Goal: Transaction & Acquisition: Purchase product/service

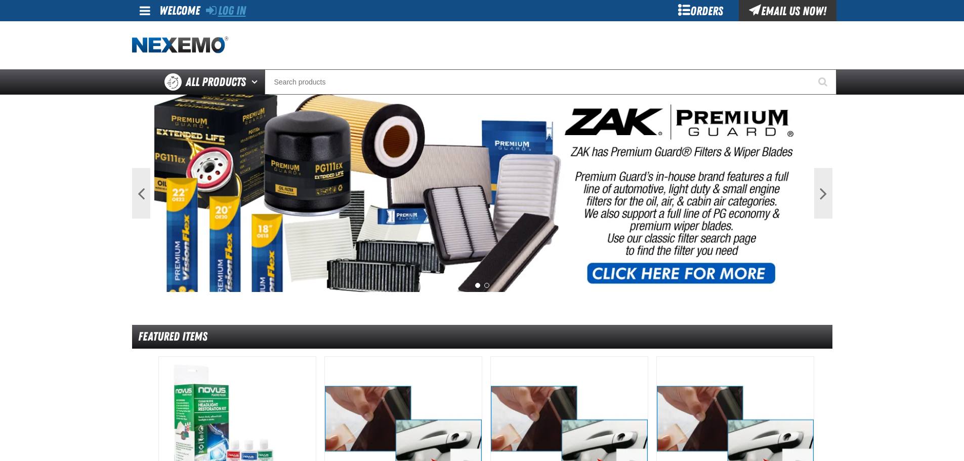
click at [243, 11] on link "Log In" at bounding box center [226, 11] width 40 height 14
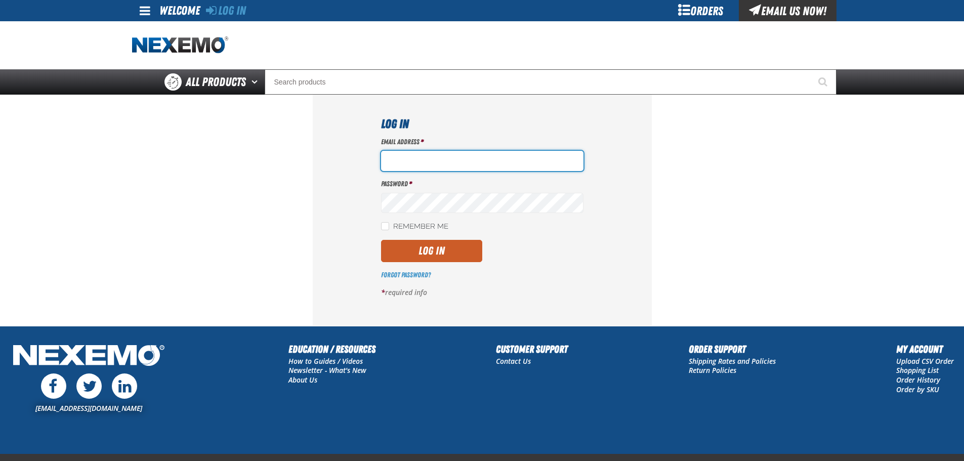
type input "bbyrd@vtaig.com"
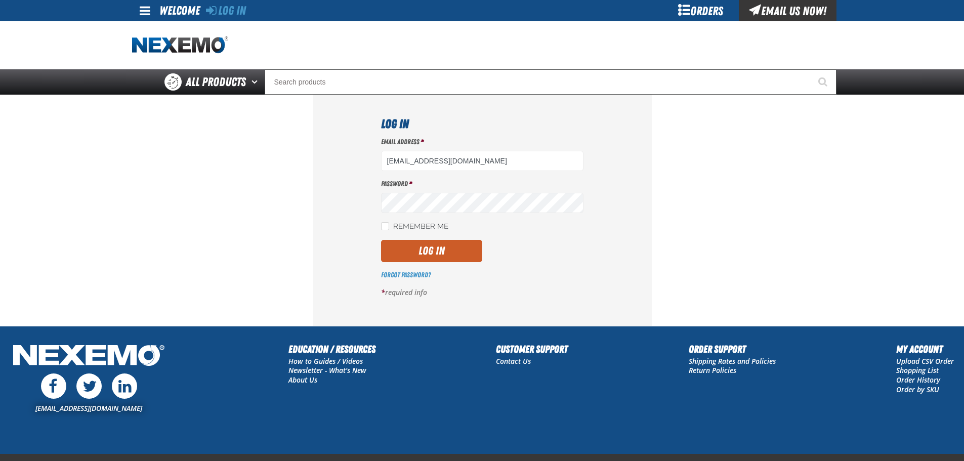
click at [314, 79] on input "Search" at bounding box center [551, 81] width 572 height 25
click at [433, 250] on button "Log In" at bounding box center [431, 251] width 101 height 22
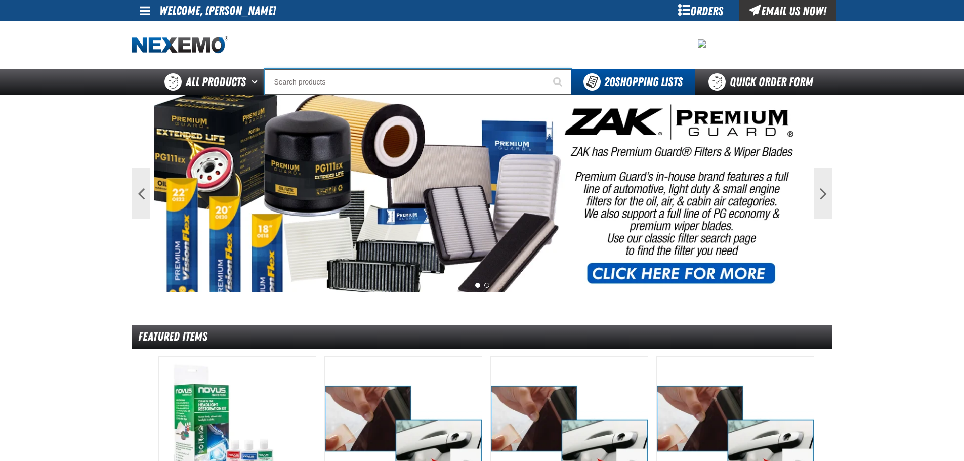
click at [305, 80] on input "Search" at bounding box center [418, 81] width 307 height 25
type input "d"
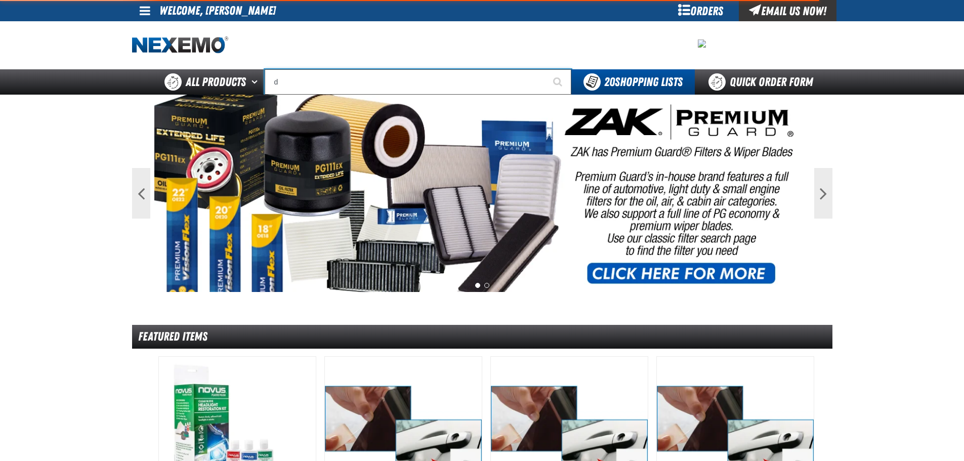
type input "d Alkaline Battery 1.5 Volt (ph)"
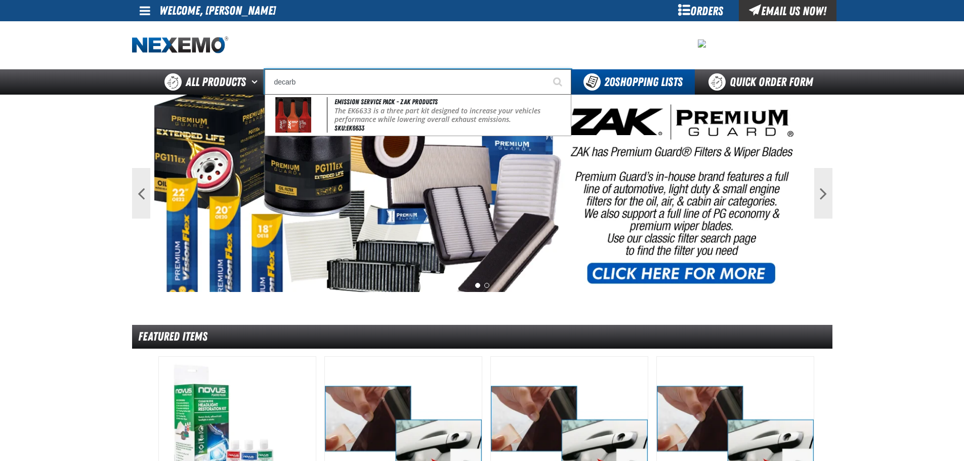
type input "decarb"
click at [546, 69] on button "Start Searching" at bounding box center [558, 81] width 25 height 25
